Goal: Information Seeking & Learning: Learn about a topic

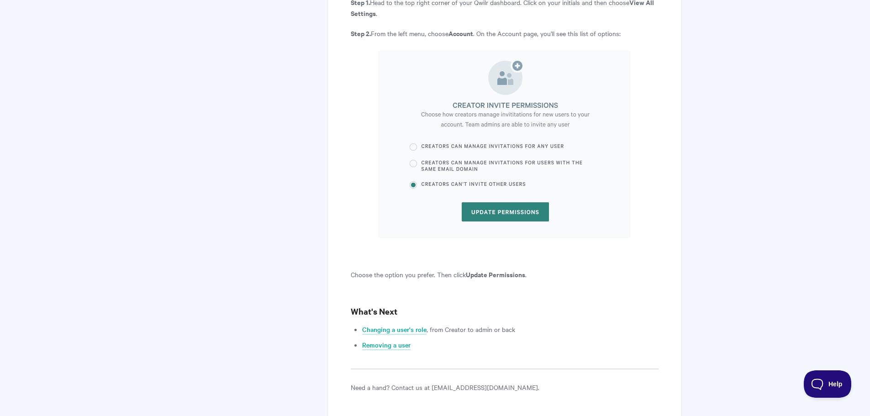
scroll to position [2596, 0]
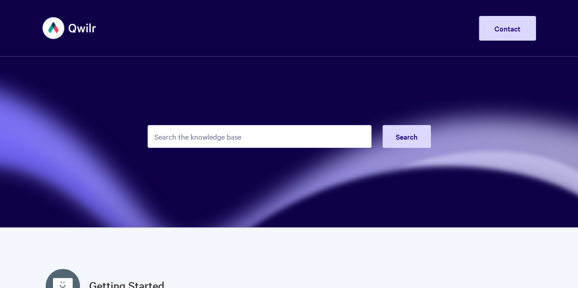
click at [213, 137] on input "Search the knowledge base" at bounding box center [260, 136] width 224 height 23
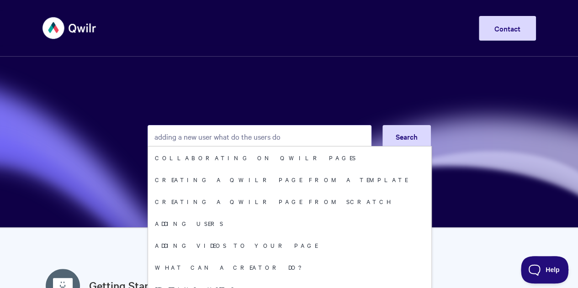
type input "adding a new user what do the users do"
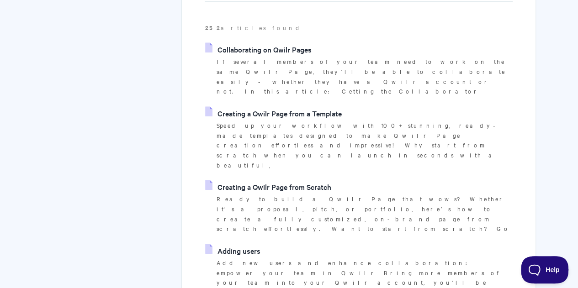
scroll to position [228, 0]
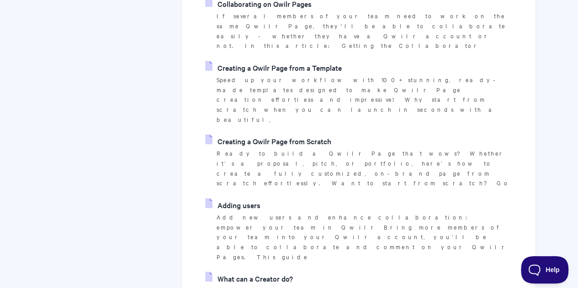
click at [241, 198] on link "Adding users" at bounding box center [232, 205] width 55 height 14
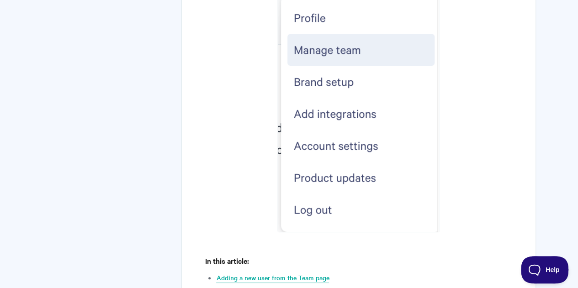
scroll to position [457, 0]
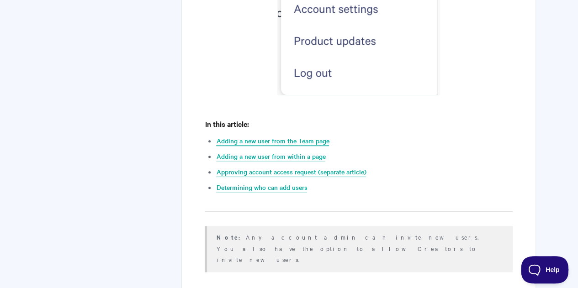
click at [254, 141] on link "Adding a new user from the Team page" at bounding box center [272, 141] width 113 height 10
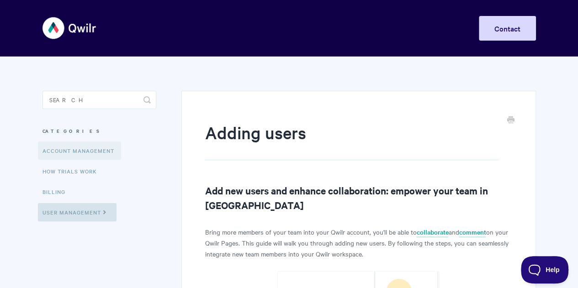
click at [77, 148] on link "Account Management" at bounding box center [79, 151] width 83 height 18
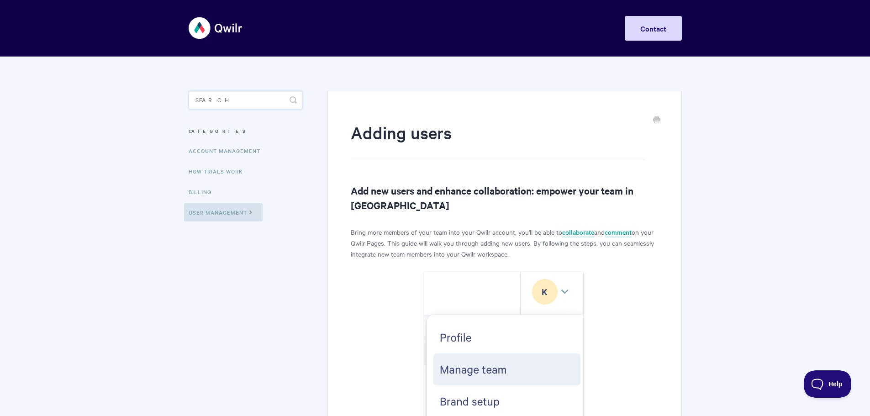
click at [214, 96] on input "Search" at bounding box center [246, 100] width 114 height 18
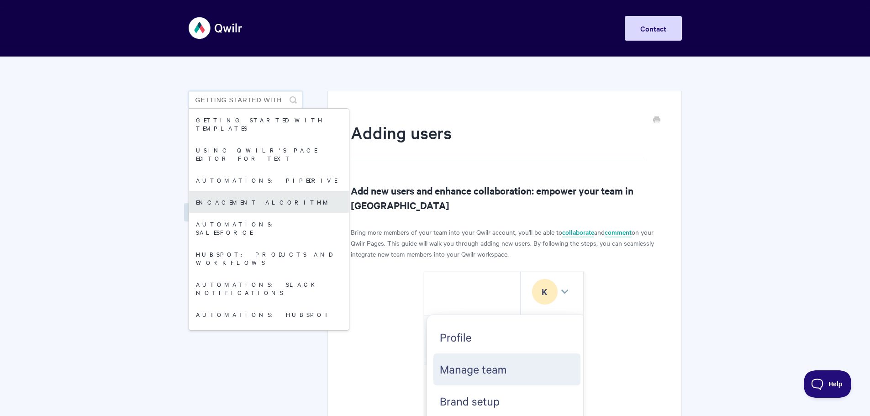
type input "getting started with"
click at [231, 191] on link "Engagement Algorithm" at bounding box center [269, 202] width 160 height 22
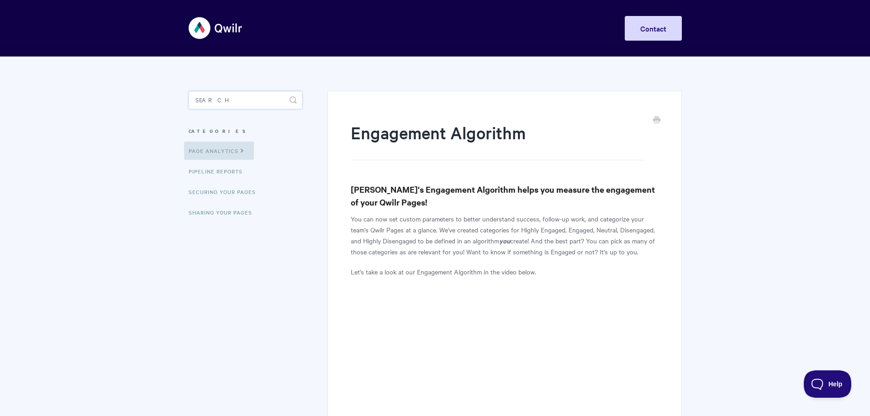
click at [226, 103] on input "Search" at bounding box center [246, 100] width 114 height 18
type input "salesforce"
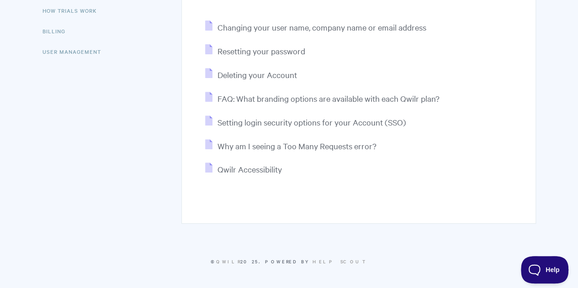
scroll to position [24, 0]
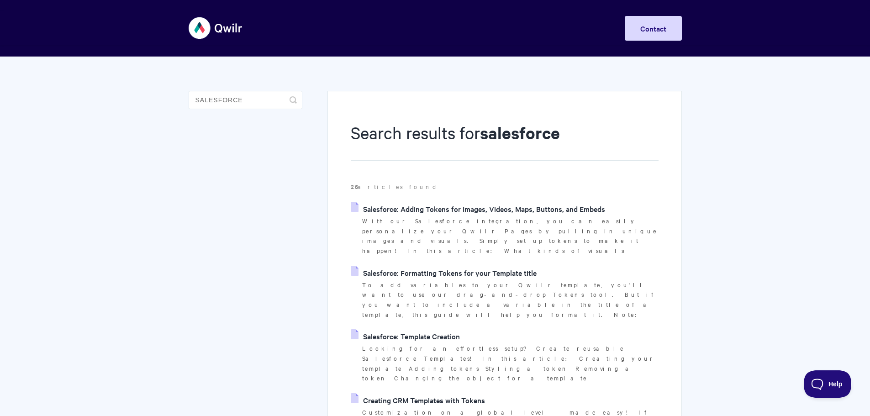
scroll to position [46, 0]
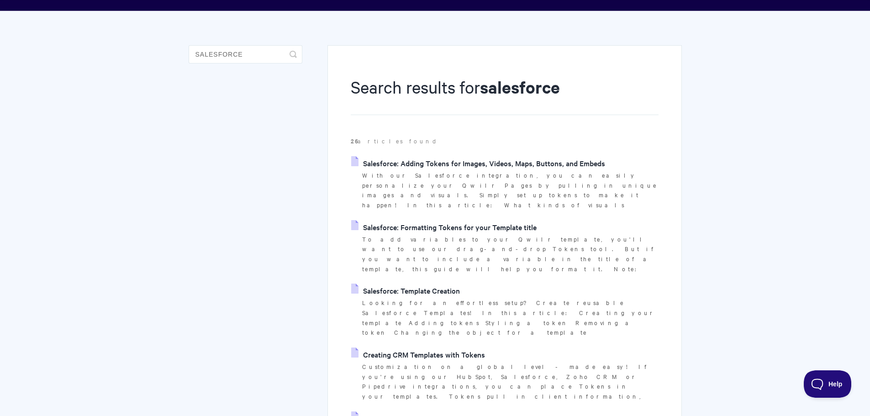
click at [415, 284] on link "Salesforce: Template Creation" at bounding box center [405, 291] width 109 height 14
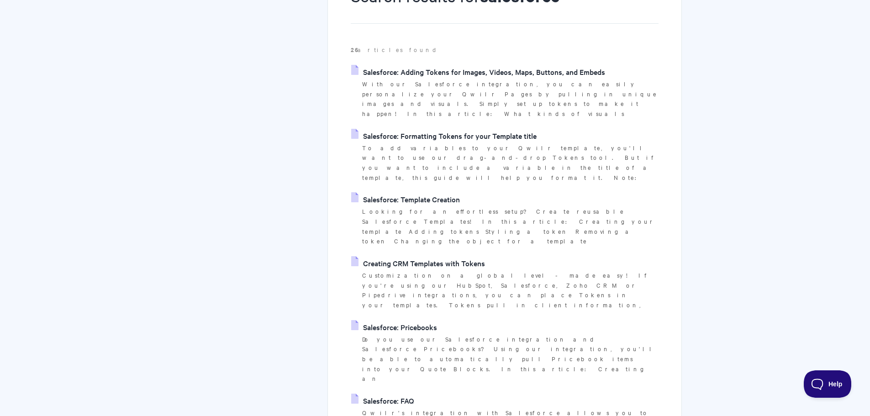
scroll to position [228, 0]
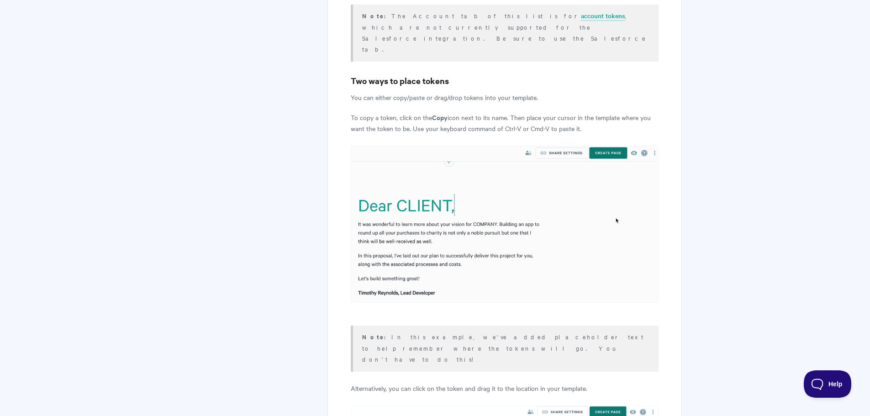
scroll to position [2878, 0]
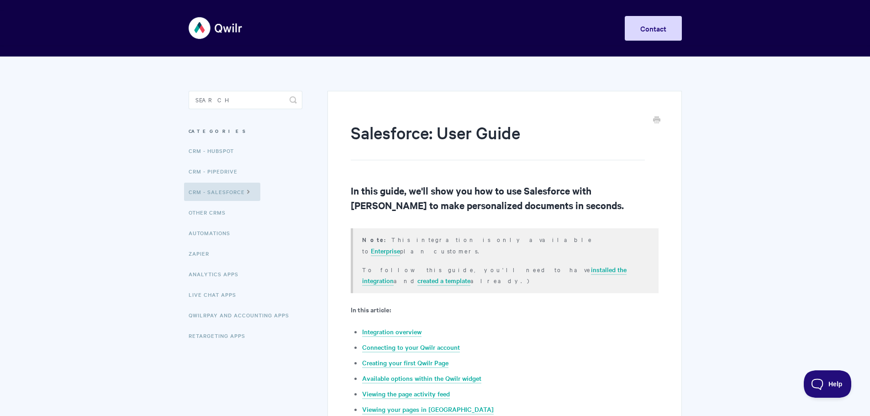
scroll to position [46, 0]
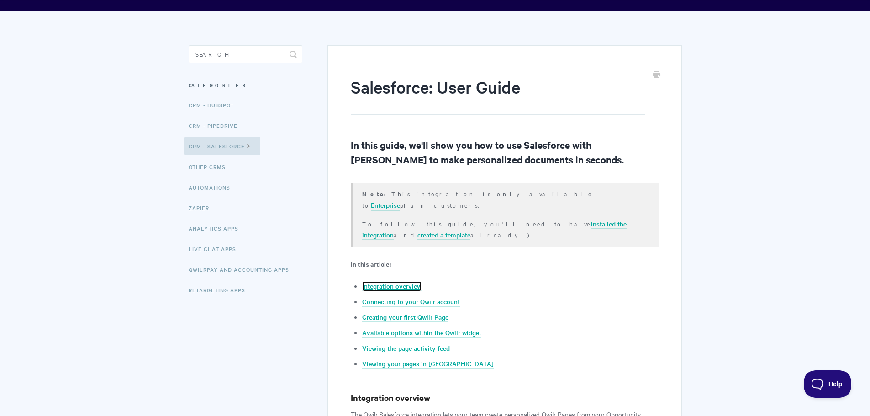
click at [400, 281] on li "Integration overview" at bounding box center [510, 286] width 296 height 11
click at [402, 281] on link "Integration overview" at bounding box center [391, 286] width 59 height 10
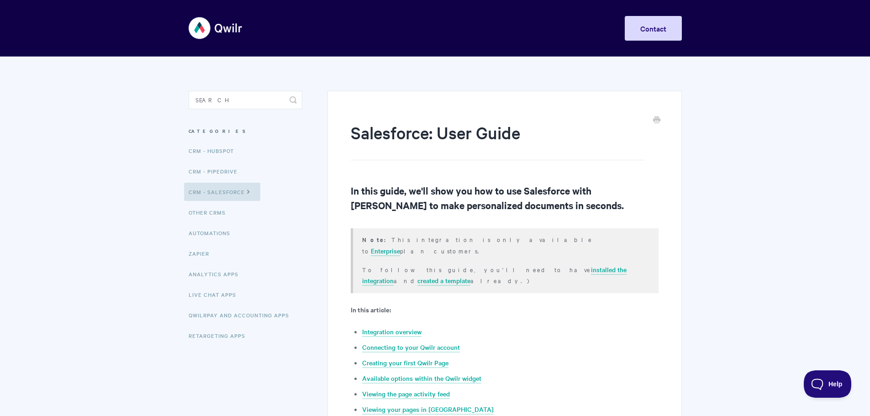
click at [226, 31] on img at bounding box center [216, 28] width 54 height 34
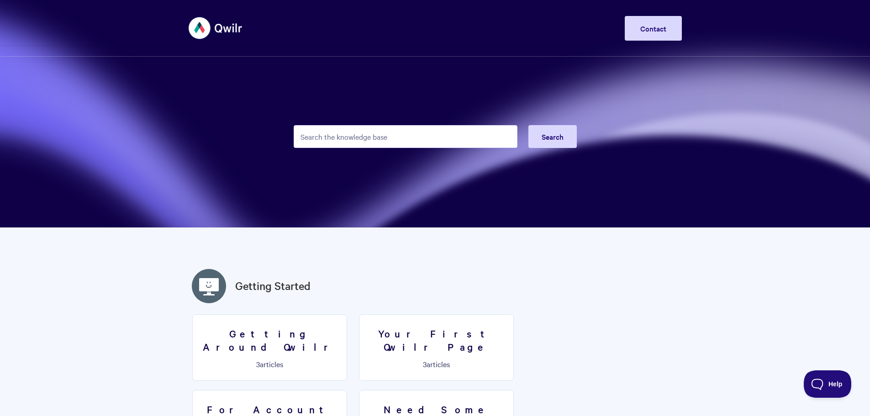
click at [340, 136] on input "Search the knowledge base" at bounding box center [406, 136] width 224 height 23
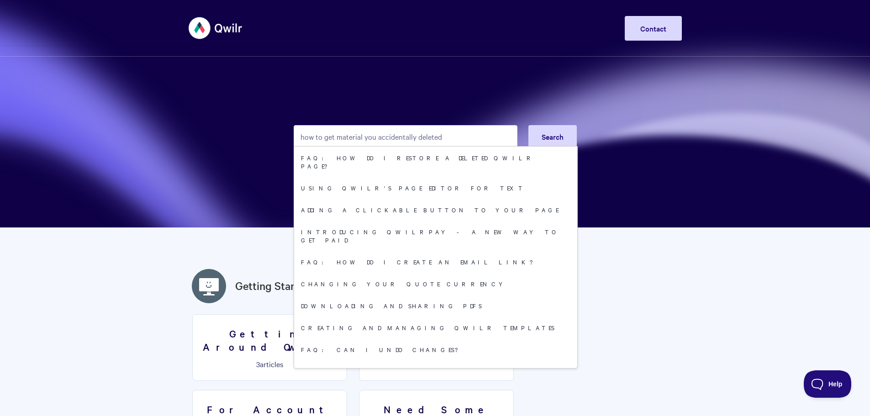
type input "how to get material you accidentally deleted"
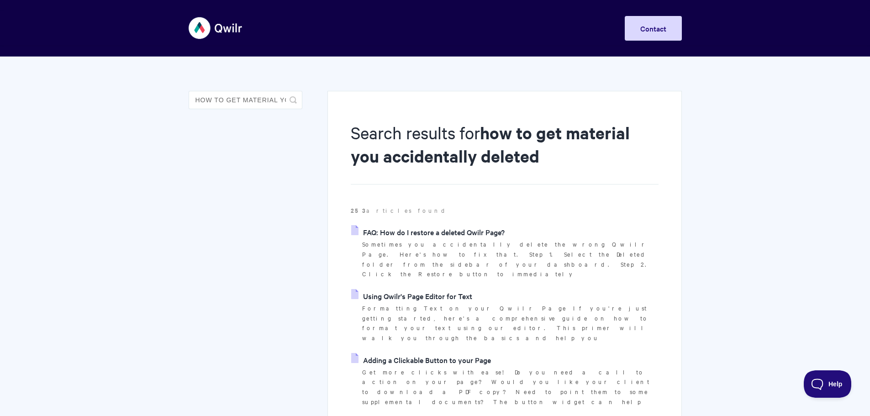
click at [397, 226] on link "FAQ: How do I restore a deleted Qwilr Page?" at bounding box center [428, 232] width 154 height 14
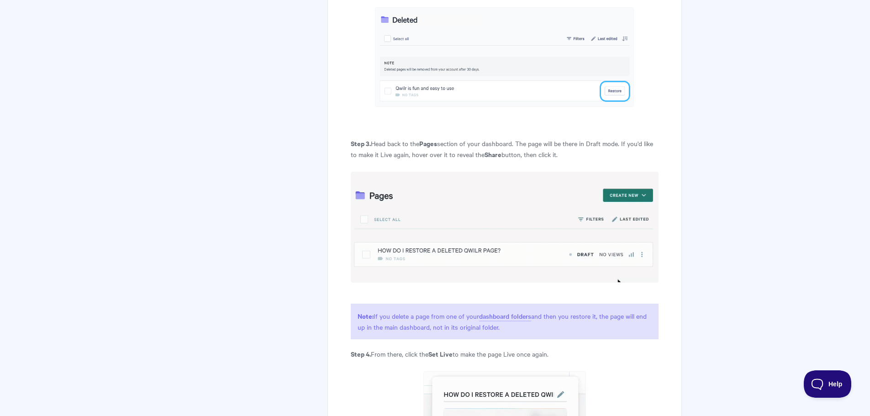
scroll to position [308, 0]
